Goal: Task Accomplishment & Management: Use online tool/utility

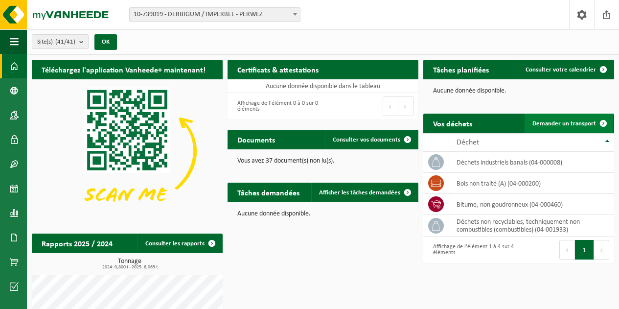
click at [558, 124] on span "Demander un transport" at bounding box center [565, 123] width 64 height 6
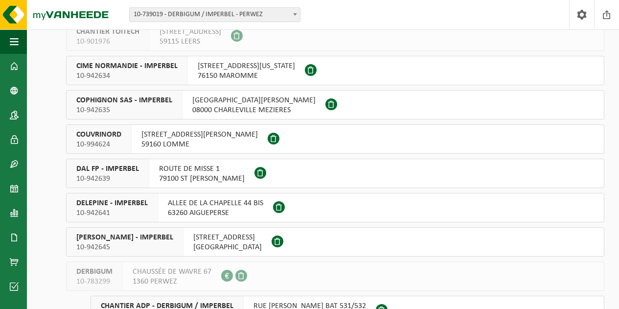
scroll to position [533, 0]
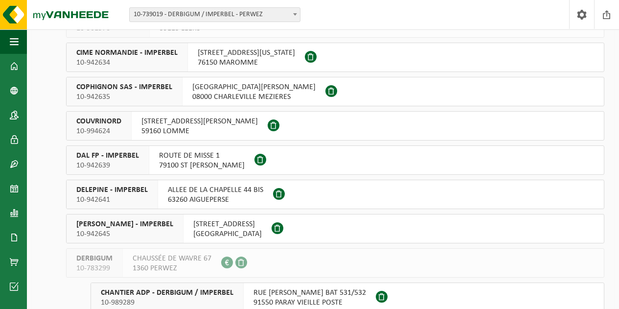
click at [114, 125] on span "COUVRINORD" at bounding box center [98, 122] width 45 height 10
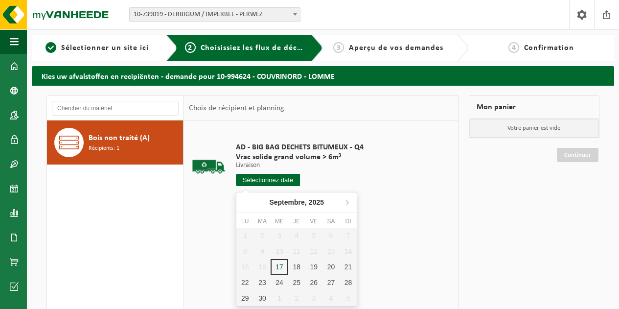
click at [250, 178] on input "text" at bounding box center [268, 180] width 64 height 12
click at [410, 196] on td "AD - BIG BAG DECHETS BITUMEUX - Q4 Vrac solide grand volume > 6m³ Livraison Liv…" at bounding box center [341, 166] width 225 height 83
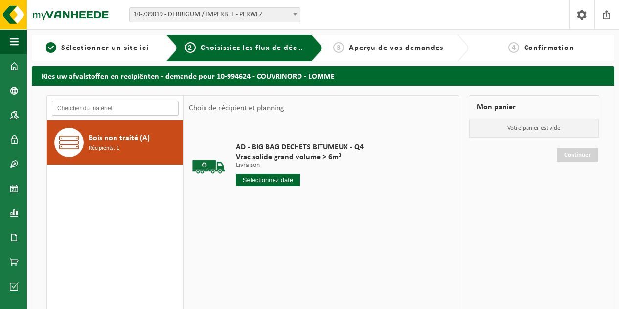
click at [159, 112] on input "text" at bounding box center [115, 108] width 127 height 15
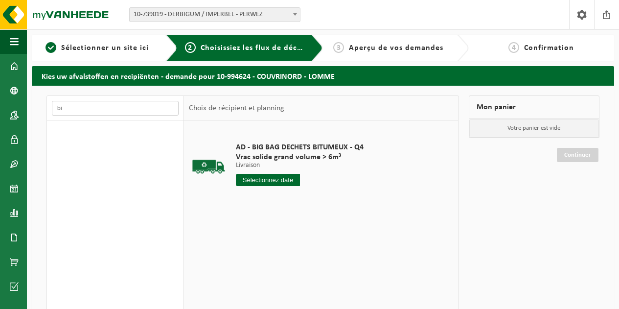
type input "b"
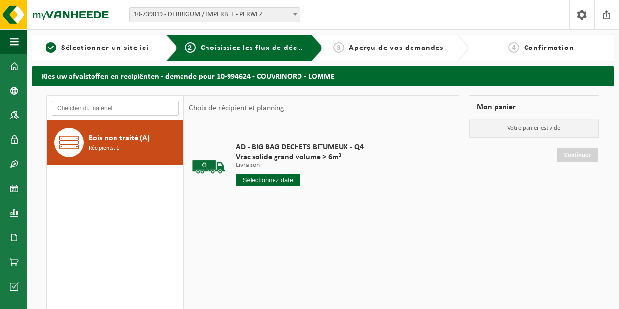
click at [159, 112] on input "text" at bounding box center [115, 108] width 127 height 15
drag, startPoint x: 155, startPoint y: 72, endPoint x: 133, endPoint y: 80, distance: 23.6
click at [133, 80] on h2 "Kies uw afvalstoffen en recipiënten - demande pour 10-994624 - COUVRINORD - LOM…" at bounding box center [323, 75] width 583 height 19
click at [147, 216] on div "Bois non traité (A) Récipients: 1" at bounding box center [115, 267] width 137 height 294
